Goal: Navigation & Orientation: Find specific page/section

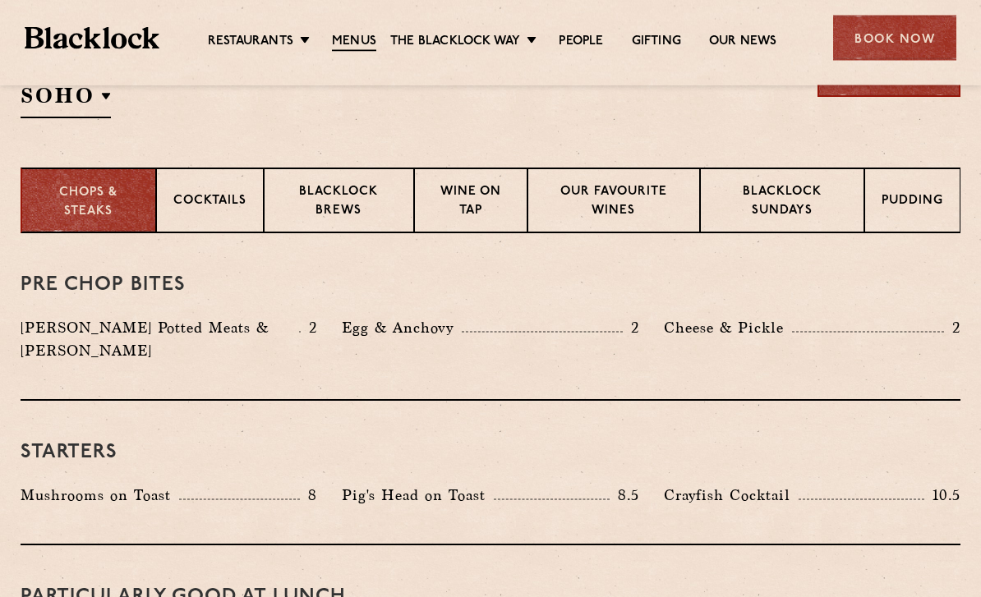
scroll to position [605, 0]
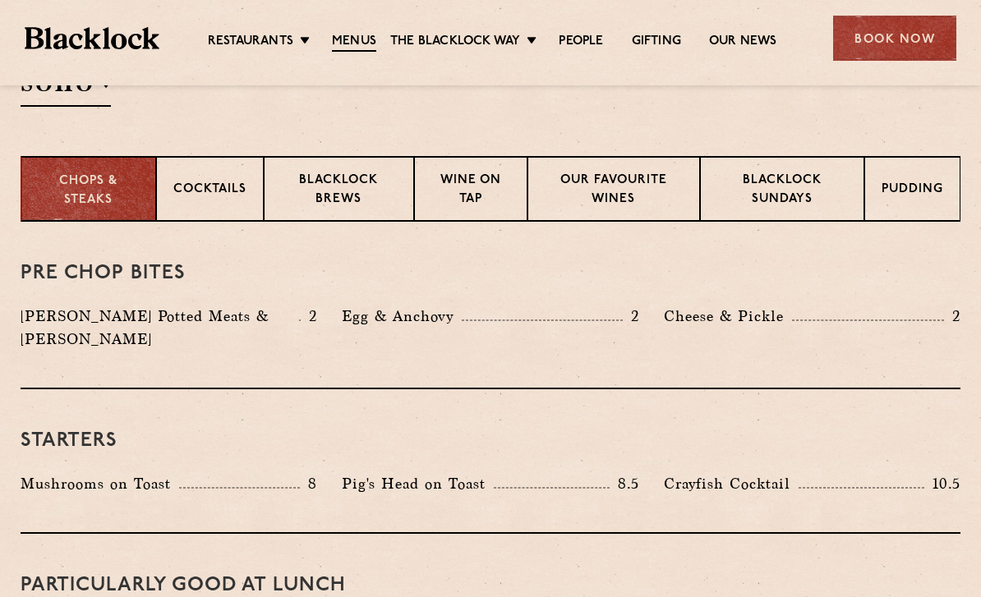
click at [360, 203] on p "Blacklock Brews" at bounding box center [339, 191] width 117 height 39
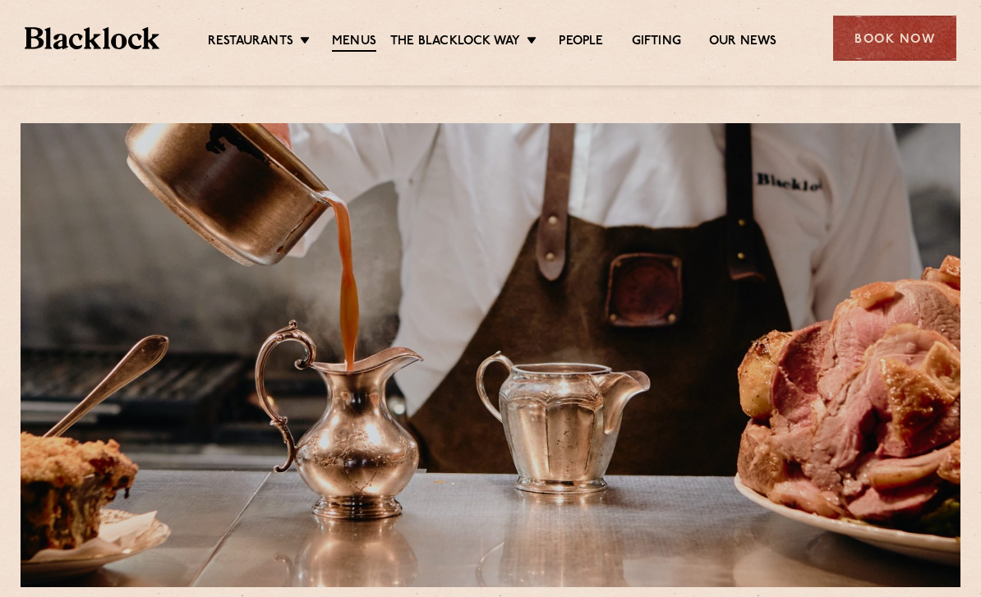
scroll to position [0, 0]
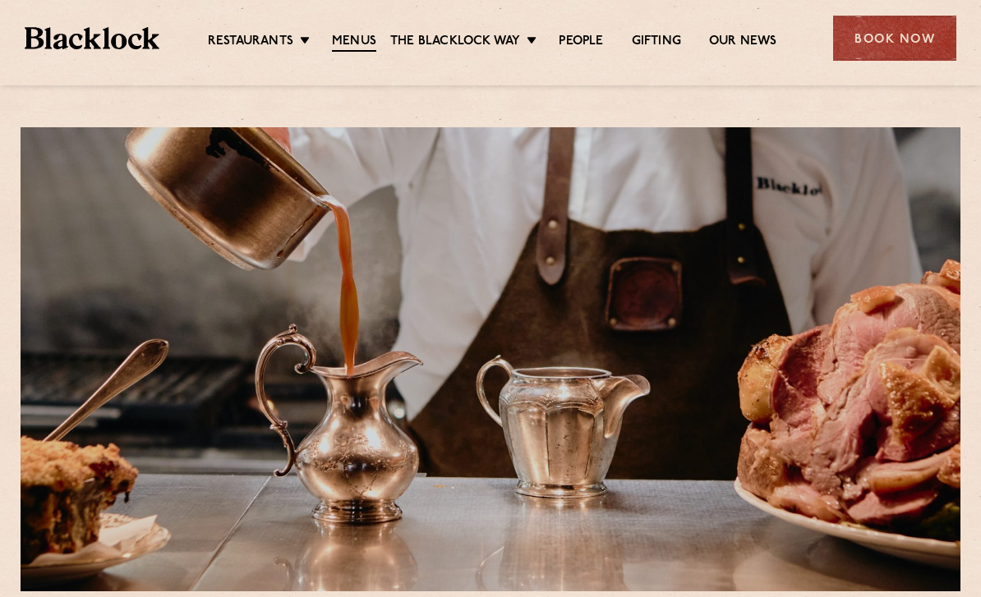
click at [0, 0] on link "Covent Garden" at bounding box center [0, 0] width 0 height 0
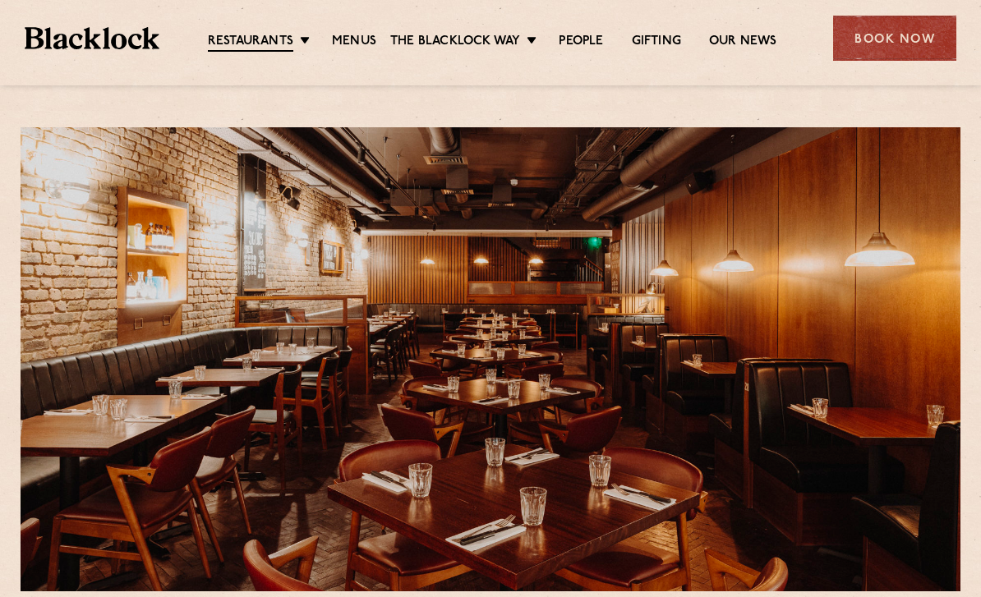
click at [0, 0] on li "Soho" at bounding box center [0, 0] width 0 height 0
click at [0, 0] on link "Soho" at bounding box center [0, 0] width 0 height 0
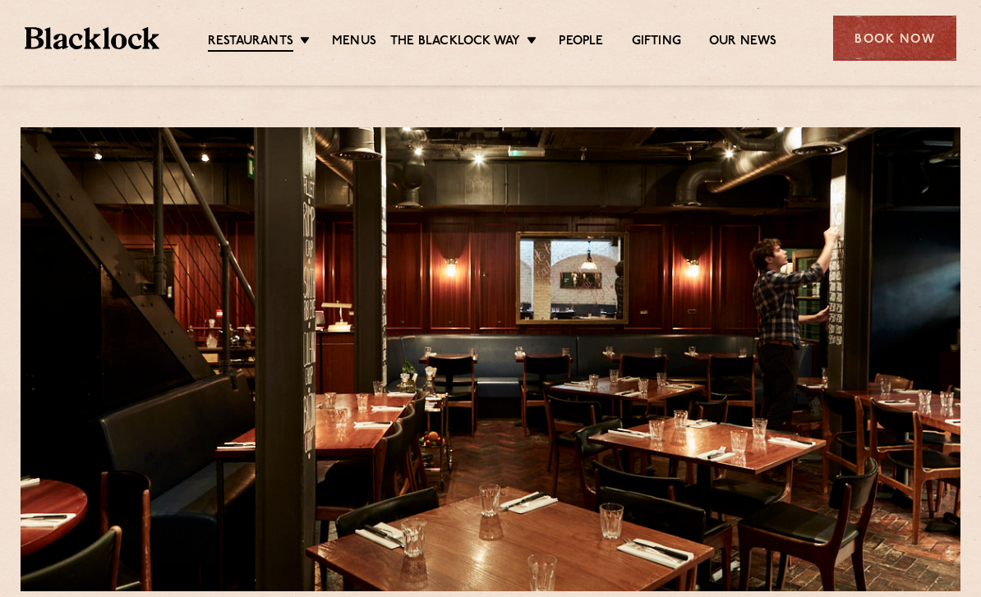
click at [0, 0] on link "Covent Garden" at bounding box center [0, 0] width 0 height 0
